Goal: Transaction & Acquisition: Purchase product/service

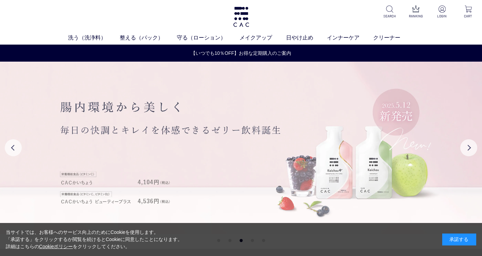
drag, startPoint x: 444, startPoint y: 0, endPoint x: 295, endPoint y: 88, distance: 173.3
click at [274, 90] on img at bounding box center [241, 148] width 482 height 172
